Goal: Task Accomplishment & Management: Manage account settings

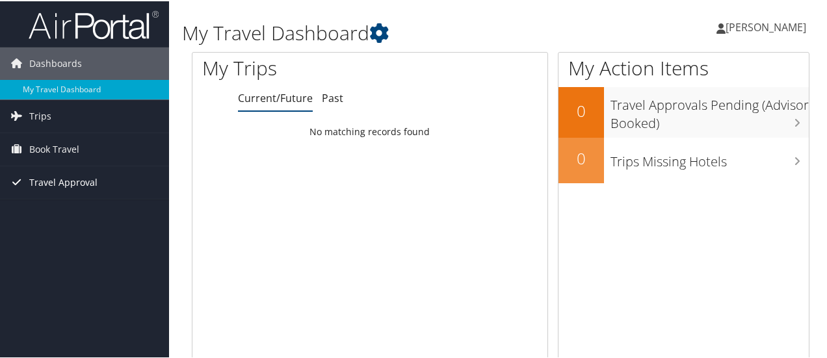
click at [74, 187] on span "Travel Approval" at bounding box center [63, 181] width 68 height 33
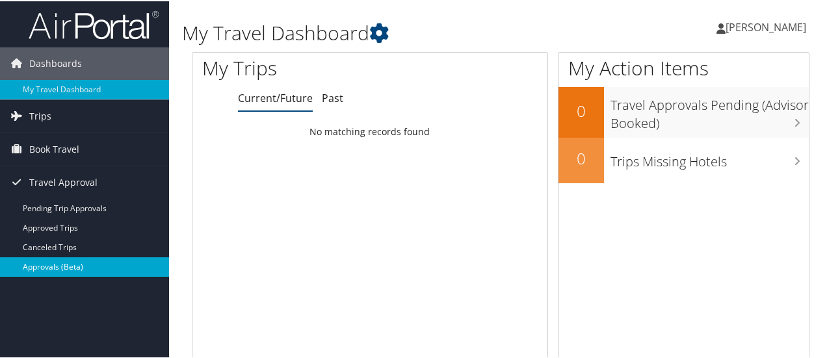
click at [57, 264] on link "Approvals (Beta)" at bounding box center [84, 266] width 169 height 20
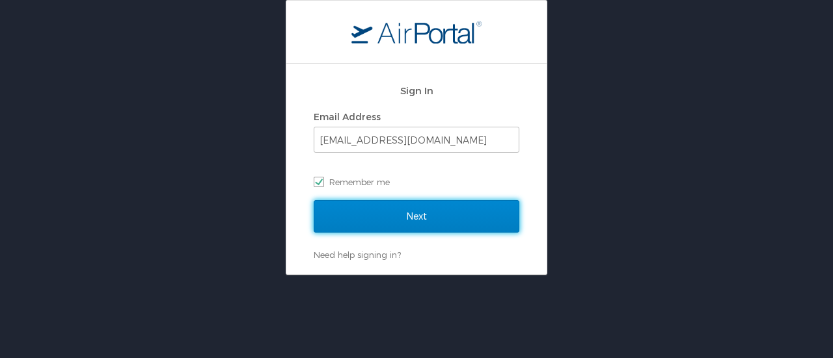
click at [355, 208] on input "Next" at bounding box center [417, 216] width 206 height 33
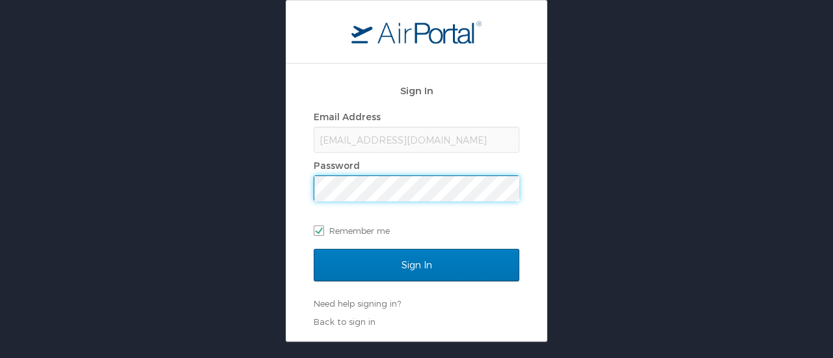
click at [314, 249] on input "Sign In" at bounding box center [417, 265] width 206 height 33
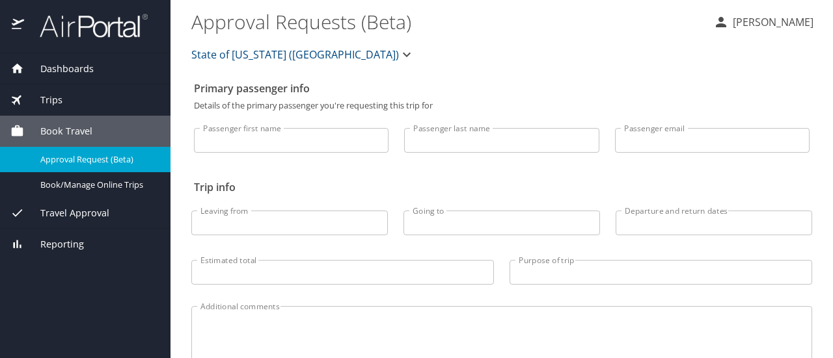
select select "US"
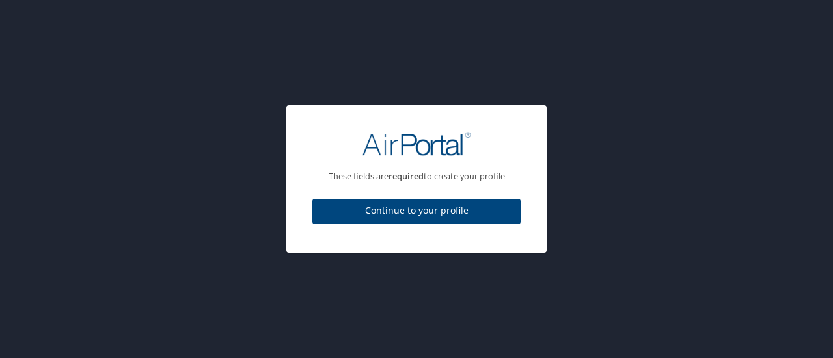
click at [338, 211] on span "Continue to your profile" at bounding box center [416, 211] width 187 height 16
select select "US"
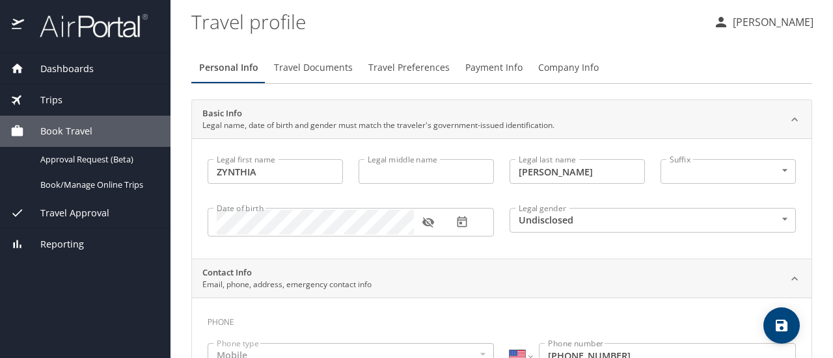
click at [85, 205] on div "Travel Approval" at bounding box center [85, 213] width 170 height 31
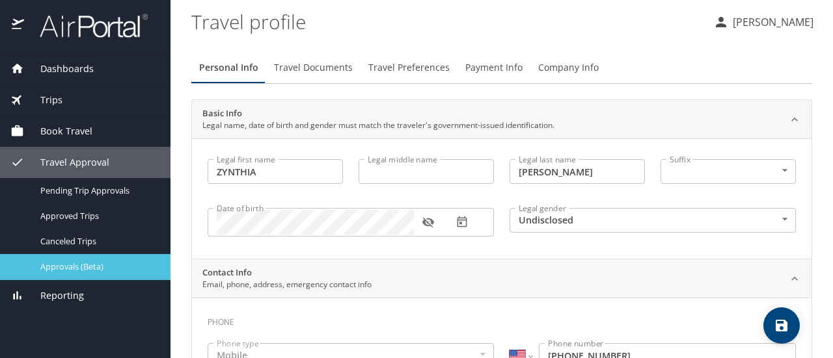
click at [70, 270] on span "Approvals (Beta)" at bounding box center [97, 267] width 114 height 12
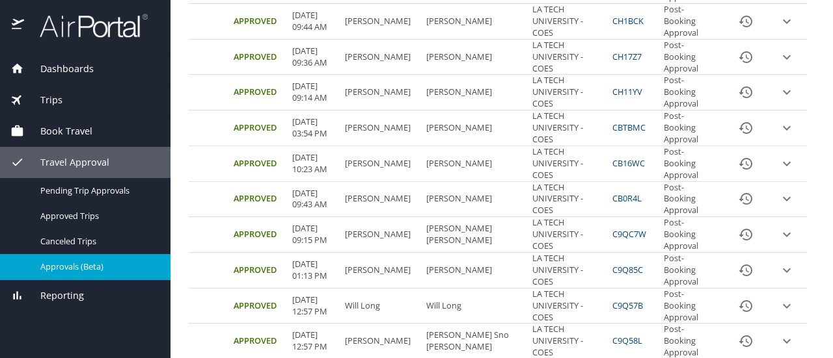
scroll to position [750, 0]
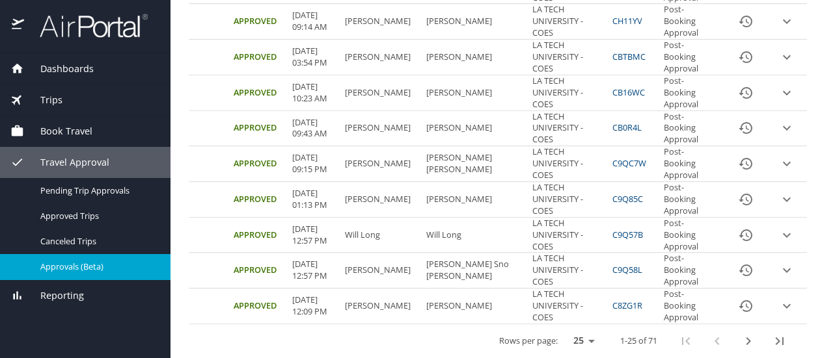
click at [576, 336] on select "25 50 100" at bounding box center [581, 342] width 36 height 20
select select "100"
click at [563, 332] on select "25 50 100" at bounding box center [581, 342] width 36 height 20
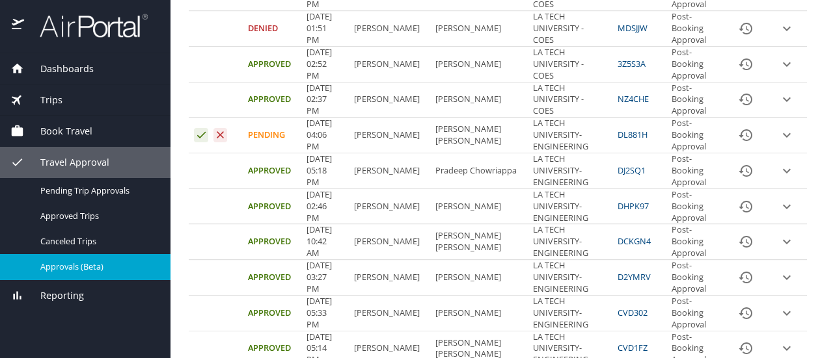
scroll to position [1651, 0]
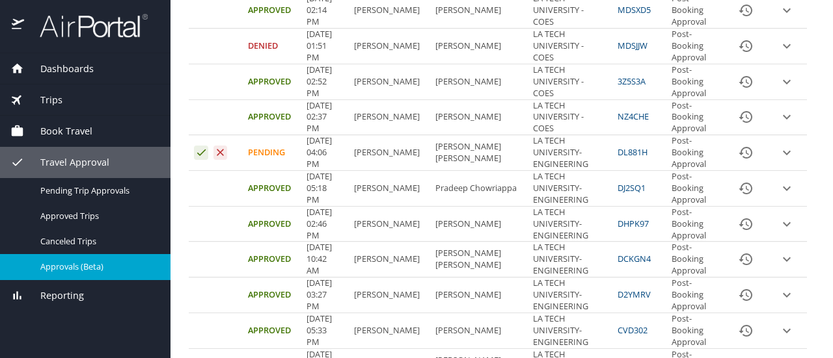
click at [779, 145] on icon "expand row" at bounding box center [787, 153] width 16 height 16
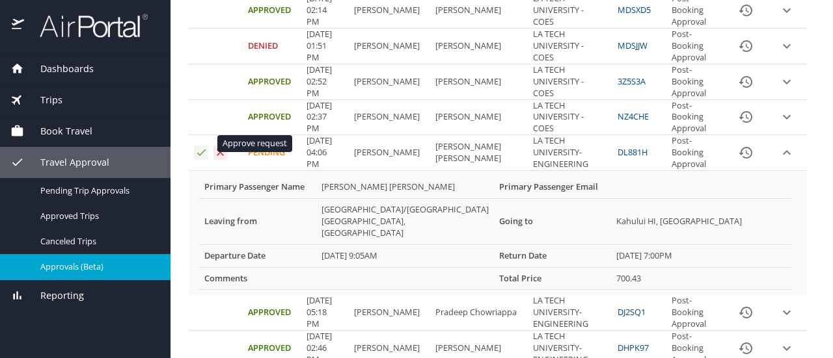
click at [198, 146] on icon "Approval table" at bounding box center [201, 152] width 12 height 12
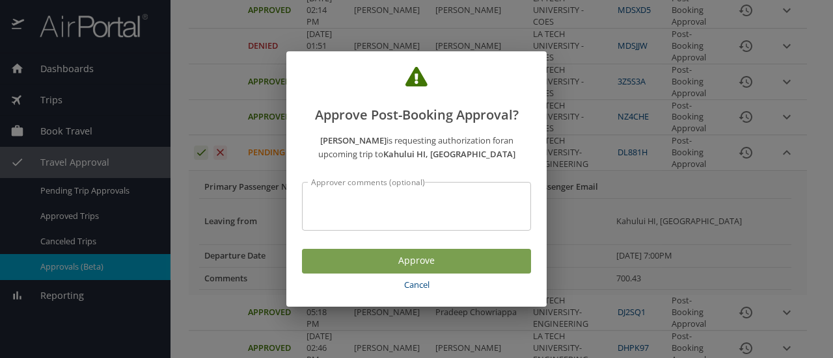
click at [394, 258] on span "Approve" at bounding box center [416, 261] width 208 height 16
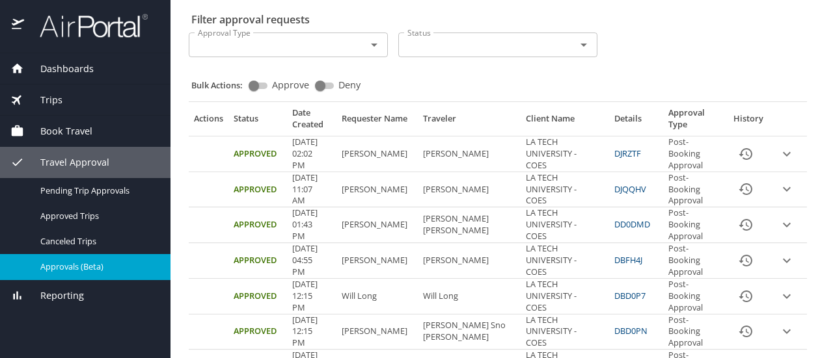
scroll to position [55, 0]
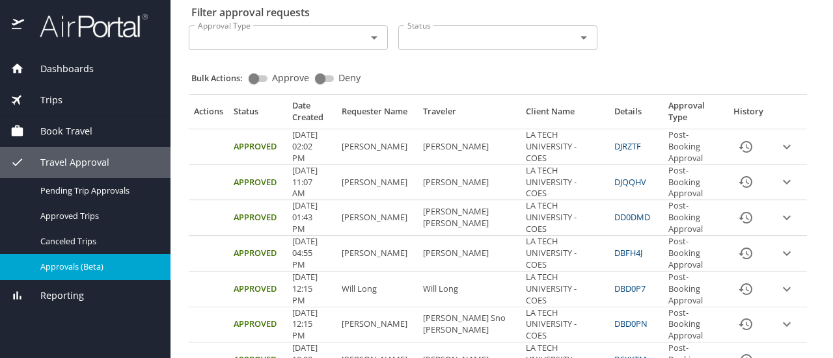
click at [432, 34] on input "Status" at bounding box center [478, 37] width 153 height 17
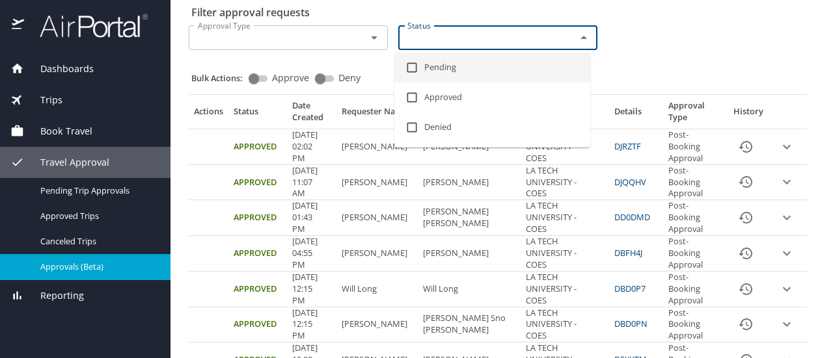
click at [410, 67] on input "checkbox" at bounding box center [411, 67] width 25 height 25
checkbox input "true"
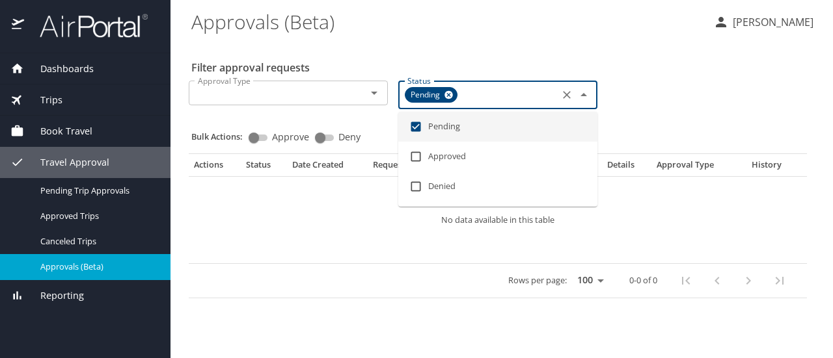
scroll to position [0, 0]
click at [635, 62] on div "Filter approval requests Approval Type Approval Type Status Pending Status Bulk…" at bounding box center [501, 173] width 621 height 262
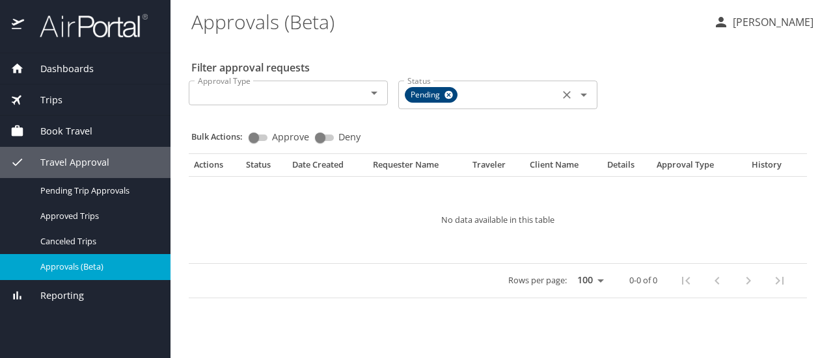
click at [451, 100] on icon at bounding box center [449, 95] width 10 height 14
